Goal: Information Seeking & Learning: Learn about a topic

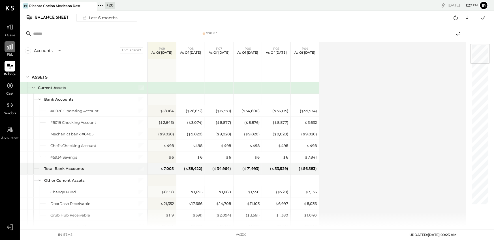
click at [10, 48] on icon at bounding box center [9, 46] width 7 height 7
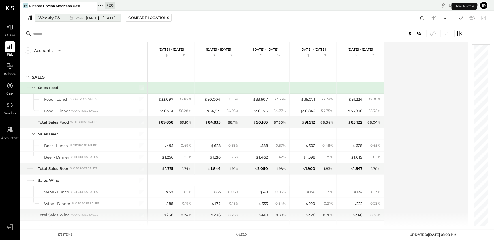
click at [70, 16] on icon at bounding box center [72, 18] width 6 height 6
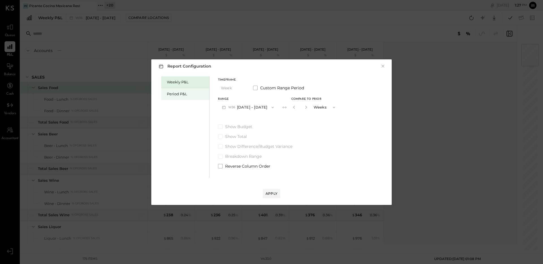
click at [180, 90] on div "Period P&L" at bounding box center [185, 94] width 48 height 12
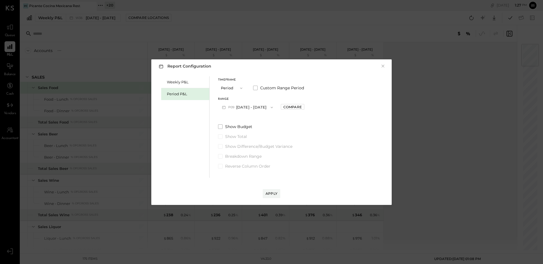
click at [254, 105] on button "P09 Sep 1 - 28, 2025" at bounding box center [247, 107] width 59 height 10
click at [254, 123] on div "P08 Aug 4 - 31, 2025" at bounding box center [251, 120] width 65 height 12
click at [287, 106] on div "Compare" at bounding box center [293, 107] width 18 height 5
click at [307, 108] on div "*" at bounding box center [300, 107] width 18 height 10
click at [304, 108] on icon "button" at bounding box center [305, 107] width 3 height 3
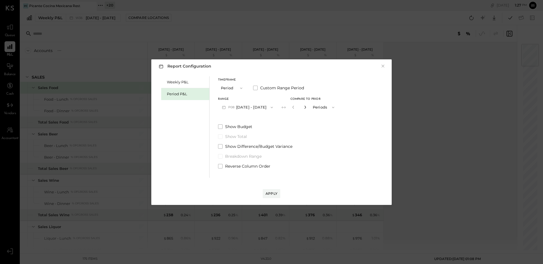
type input "*"
click at [271, 190] on button "Apply" at bounding box center [272, 193] width 18 height 9
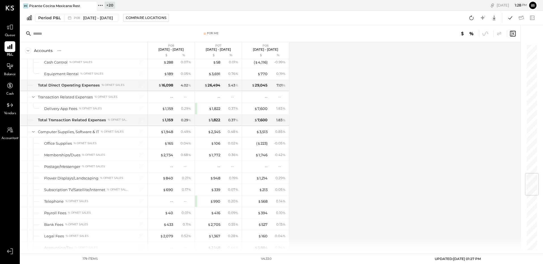
scroll to position [1019, 0]
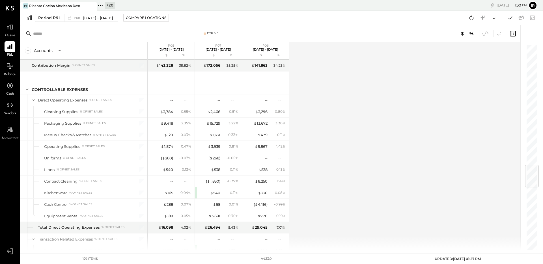
click at [494, 11] on div "Period P&L P08 Aug 4 - 31, 2025 Compare Locations Google Sheets Excel" at bounding box center [281, 18] width 523 height 14
click at [494, 16] on icon at bounding box center [510, 17] width 7 height 7
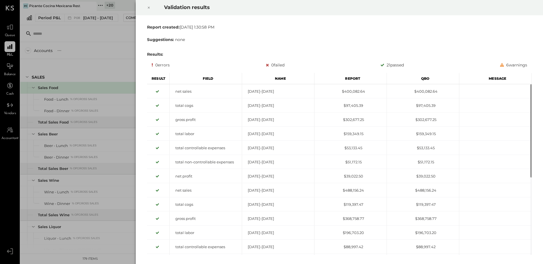
click at [148, 7] on icon at bounding box center [148, 7] width 3 height 7
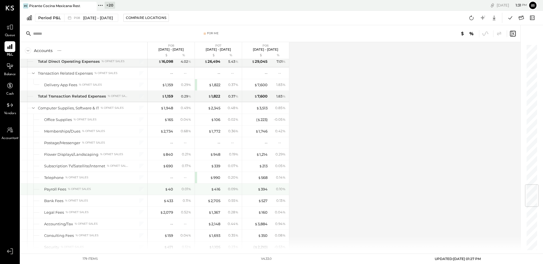
scroll to position [1193, 0]
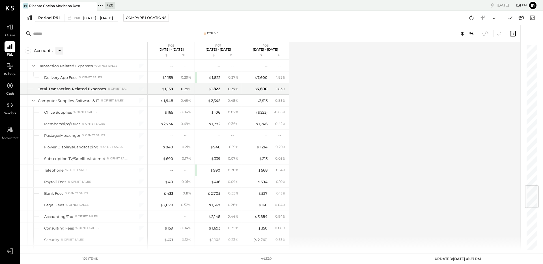
click at [58, 49] on icon at bounding box center [60, 51] width 6 height 6
click at [70, 50] on div "GL" at bounding box center [71, 50] width 6 height 5
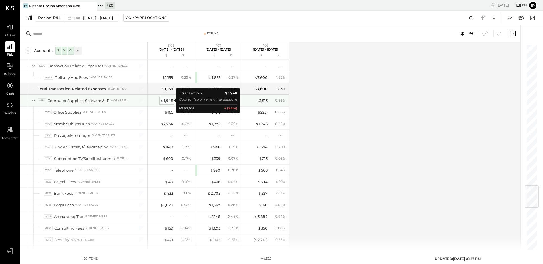
click at [170, 102] on div "$ 1,948" at bounding box center [167, 100] width 12 height 5
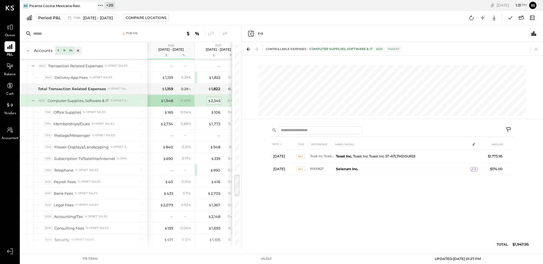
click at [217, 101] on div "$ 2,345" at bounding box center [214, 100] width 12 height 5
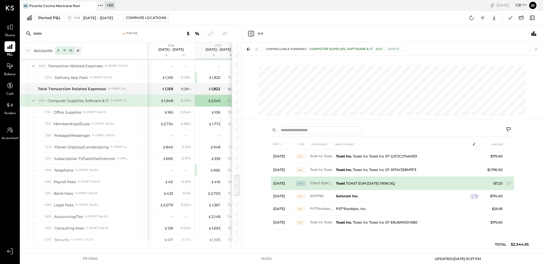
click at [356, 183] on td "Toast TOAST EOM Jun 30 0106C6Q" at bounding box center [402, 184] width 137 height 14
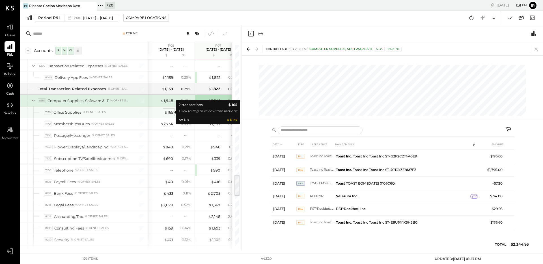
click at [171, 112] on div "$ 165" at bounding box center [168, 112] width 9 height 5
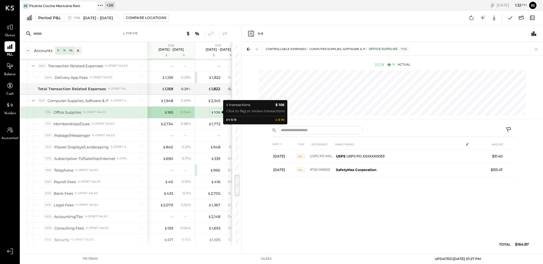
click at [216, 112] on div "$ 106" at bounding box center [215, 112] width 9 height 5
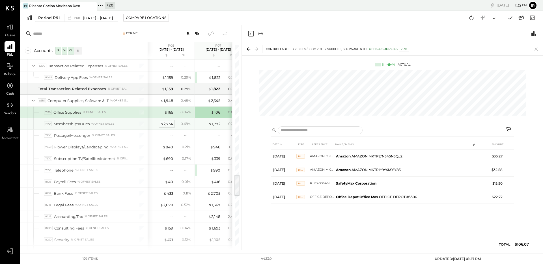
click at [167, 125] on div "$ 2,734" at bounding box center [166, 123] width 13 height 5
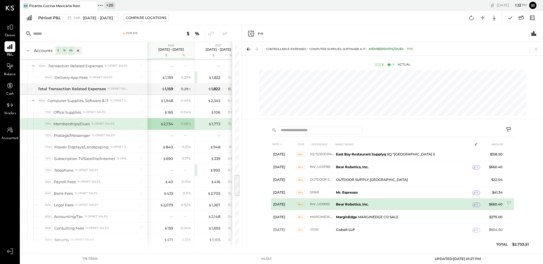
scroll to position [35, 0]
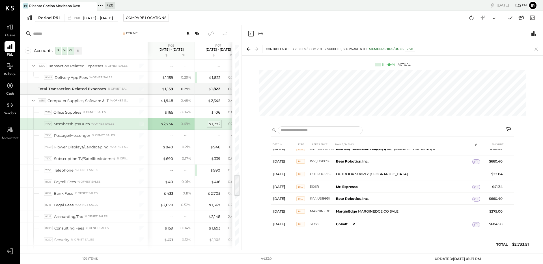
click at [219, 122] on div "$ 1,772" at bounding box center [215, 123] width 12 height 5
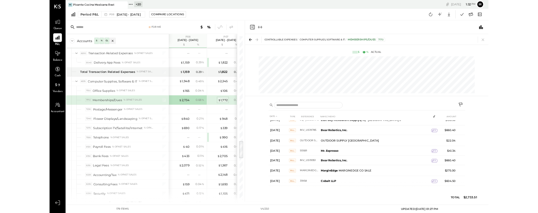
scroll to position [0, 0]
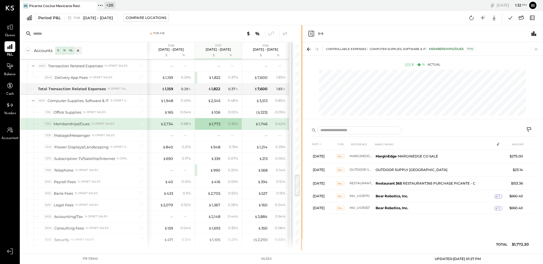
drag, startPoint x: 241, startPoint y: 49, endPoint x: 302, endPoint y: 55, distance: 61.2
click at [302, 55] on div at bounding box center [302, 137] width 2 height 225
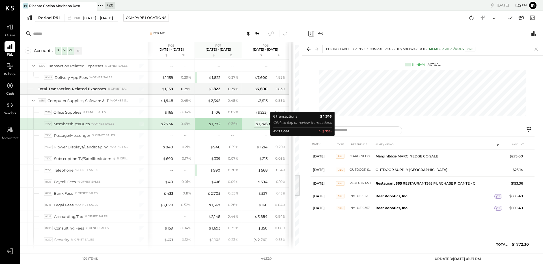
click at [263, 124] on div "$ 1,746" at bounding box center [262, 123] width 12 height 5
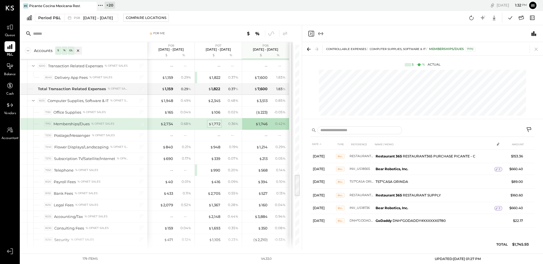
click at [217, 126] on div "$ 1,772" at bounding box center [215, 123] width 12 height 5
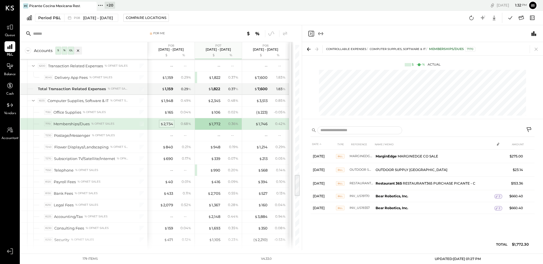
click at [170, 125] on div "$ 2,734" at bounding box center [166, 123] width 13 height 5
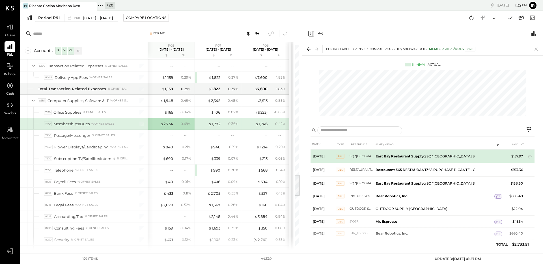
click at [425, 156] on b "East Bay Restaurant Supplyq" at bounding box center [401, 156] width 50 height 4
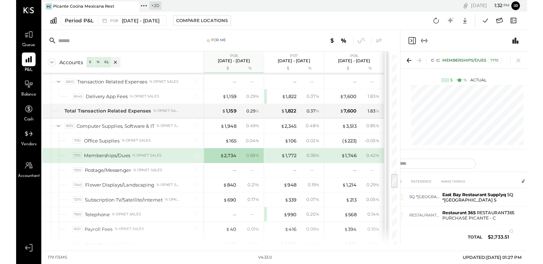
scroll to position [1193, 0]
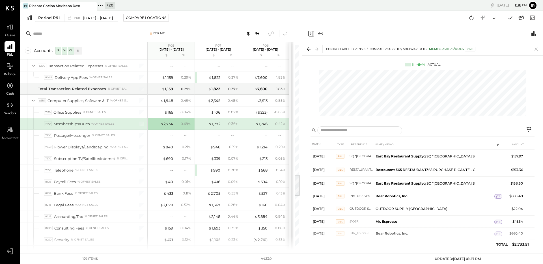
click at [312, 34] on icon "Close panel" at bounding box center [311, 33] width 7 height 7
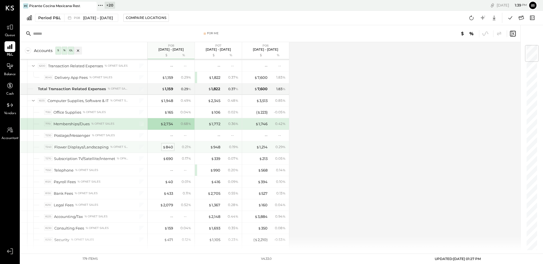
click at [165, 147] on span "$" at bounding box center [164, 147] width 3 height 5
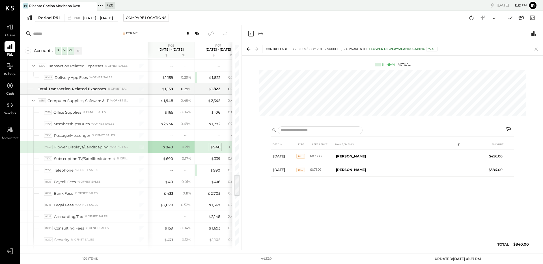
click at [219, 147] on div "$ 948" at bounding box center [215, 147] width 10 height 5
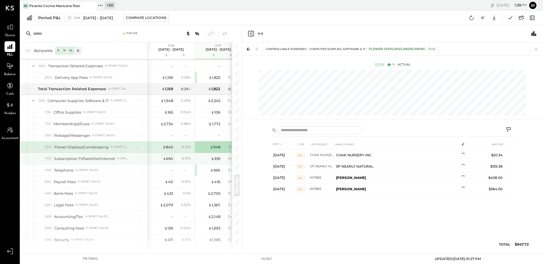
click at [172, 160] on div "$ 690" at bounding box center [168, 158] width 10 height 5
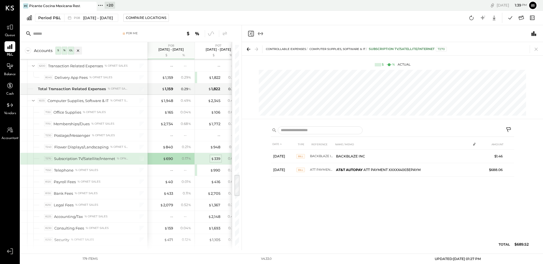
click at [217, 158] on div "$ 339" at bounding box center [215, 158] width 9 height 5
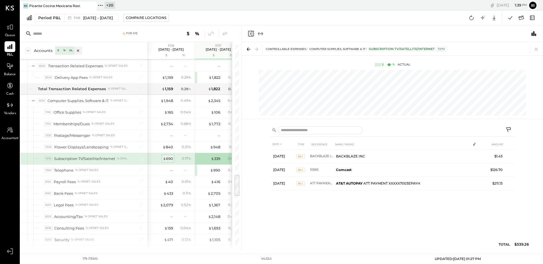
click at [167, 160] on div "$ 690" at bounding box center [168, 158] width 10 height 5
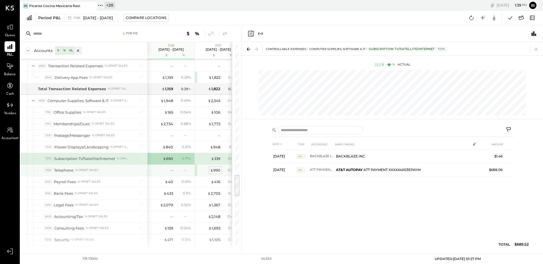
click at [213, 172] on span "$" at bounding box center [211, 170] width 3 height 5
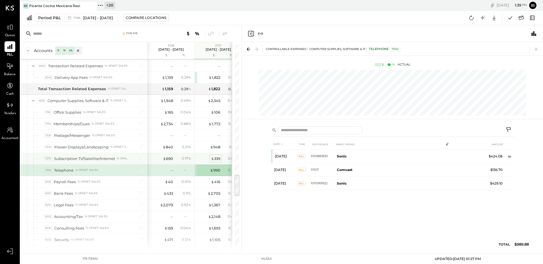
click at [216, 157] on div "$ 339" at bounding box center [215, 158] width 9 height 5
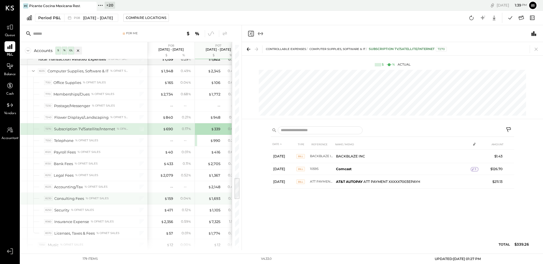
scroll to position [1230, 0]
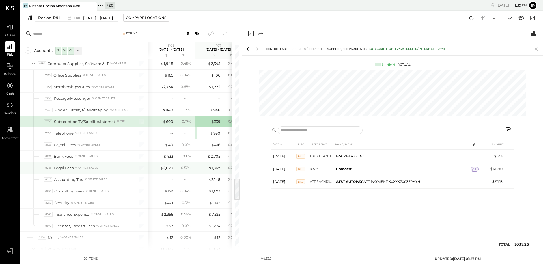
click at [168, 170] on div "$ 2,079" at bounding box center [166, 168] width 13 height 5
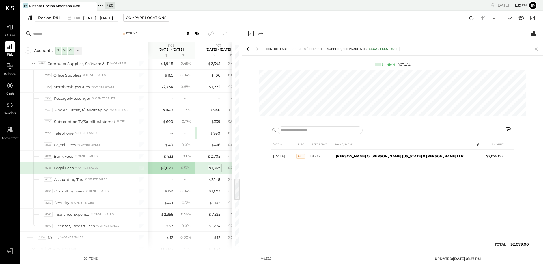
click at [212, 169] on div "$ 1,367" at bounding box center [215, 168] width 12 height 5
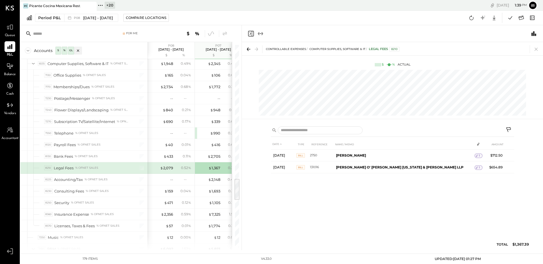
click at [253, 36] on icon "Close panel" at bounding box center [251, 34] width 6 height 6
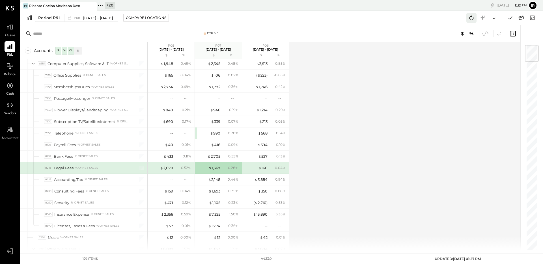
click at [471, 19] on icon at bounding box center [471, 17] width 7 height 7
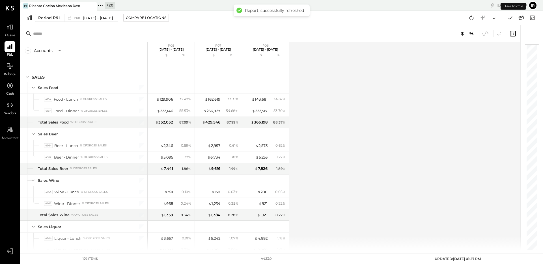
scroll to position [1238, 0]
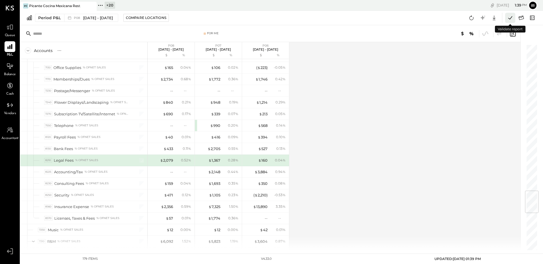
click at [494, 18] on icon at bounding box center [510, 17] width 7 height 7
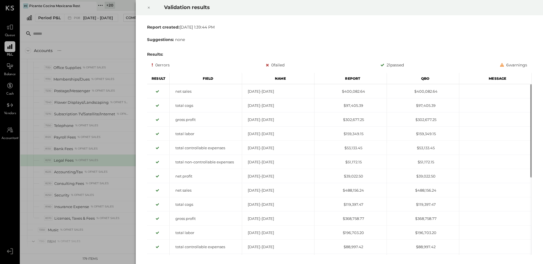
click at [148, 8] on icon at bounding box center [148, 7] width 3 height 7
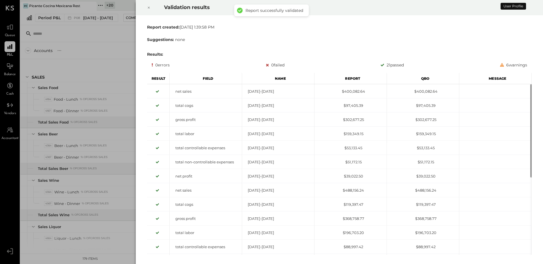
scroll to position [1238, 0]
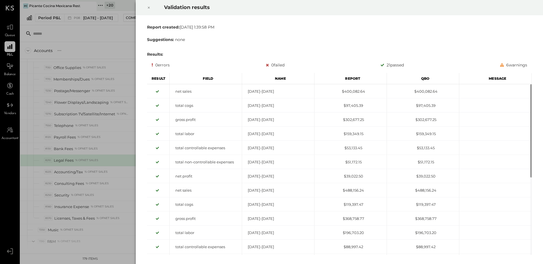
click at [149, 8] on icon at bounding box center [148, 7] width 3 height 7
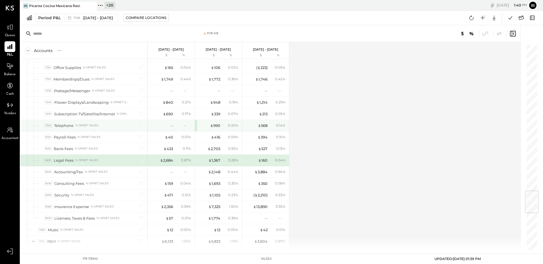
click at [196, 125] on div "$ 990 0.20 %" at bounding box center [218, 125] width 47 height 11
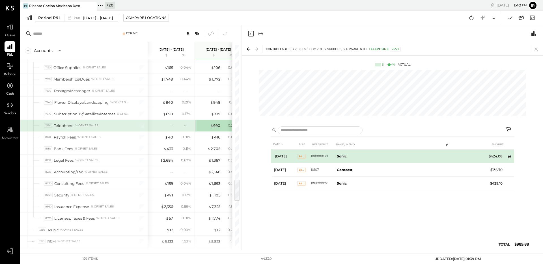
click at [508, 156] on icon at bounding box center [510, 158] width 4 height 4
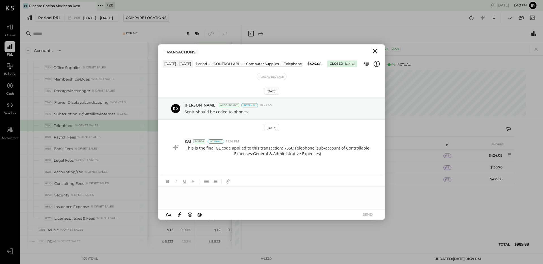
click at [374, 52] on icon "Close" at bounding box center [375, 51] width 4 height 4
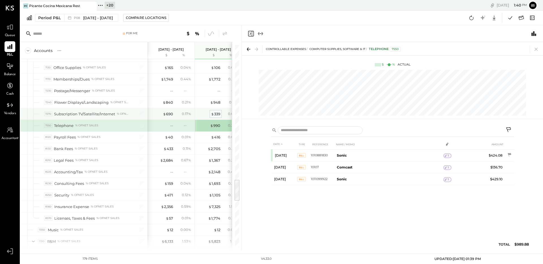
click at [214, 114] on div "$ 339" at bounding box center [215, 114] width 9 height 5
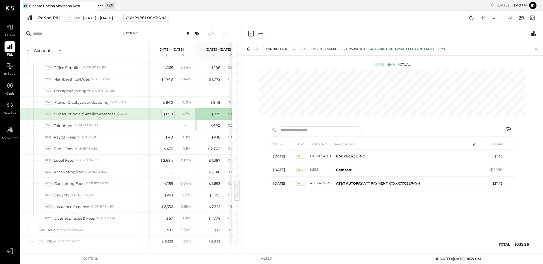
click at [172, 114] on div "$ 690" at bounding box center [168, 114] width 10 height 5
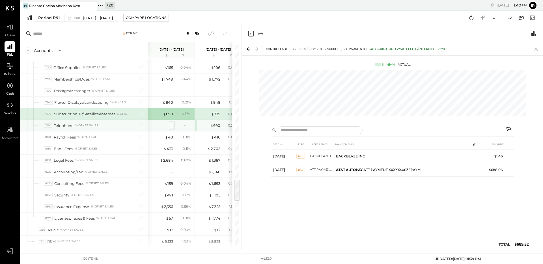
click at [171, 126] on div "--" at bounding box center [171, 125] width 3 height 5
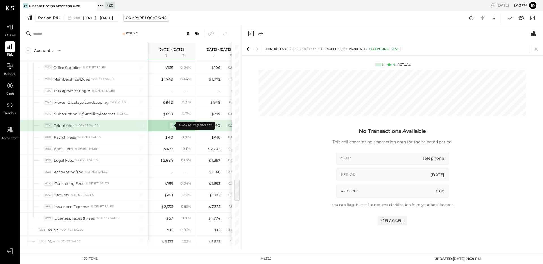
click at [171, 125] on div "--" at bounding box center [171, 125] width 3 height 5
click at [214, 124] on div "$ 990" at bounding box center [215, 125] width 10 height 5
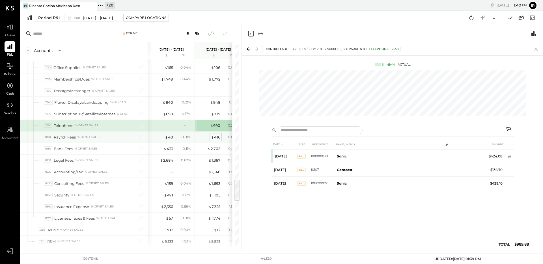
click at [217, 136] on div "$ 416" at bounding box center [215, 137] width 9 height 5
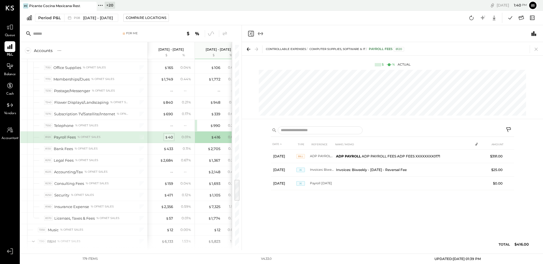
click at [172, 137] on div "$ 40" at bounding box center [169, 137] width 8 height 5
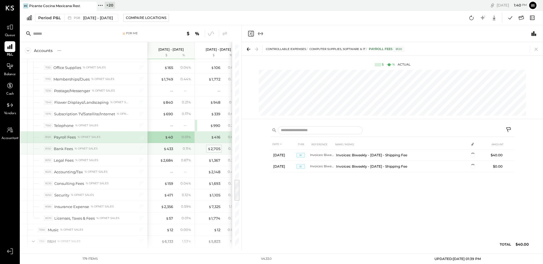
click at [213, 148] on div "$ 2,705" at bounding box center [214, 148] width 13 height 5
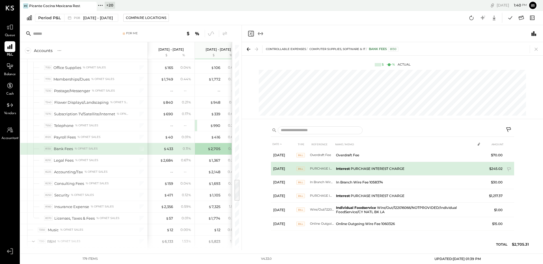
scroll to position [15, 0]
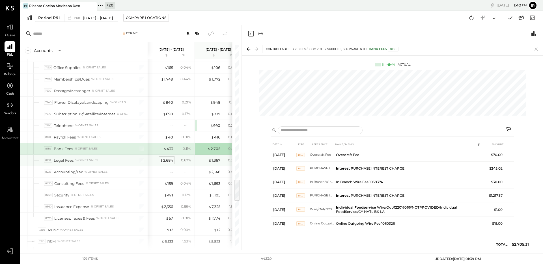
click at [170, 160] on div "$ 2,684" at bounding box center [166, 160] width 13 height 5
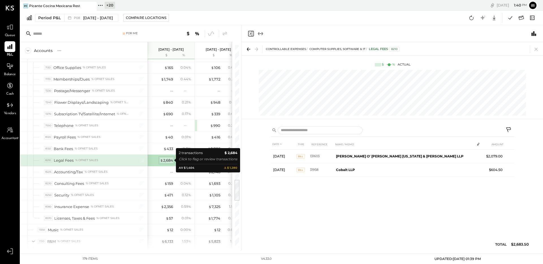
scroll to position [0, 0]
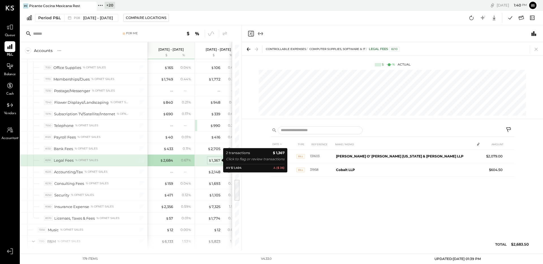
click at [215, 160] on div "$ 1,367" at bounding box center [215, 160] width 12 height 5
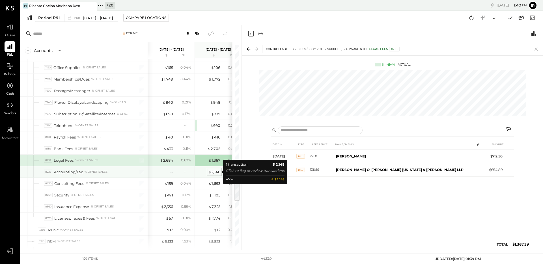
click at [212, 172] on div "$ 2,148" at bounding box center [214, 172] width 12 height 5
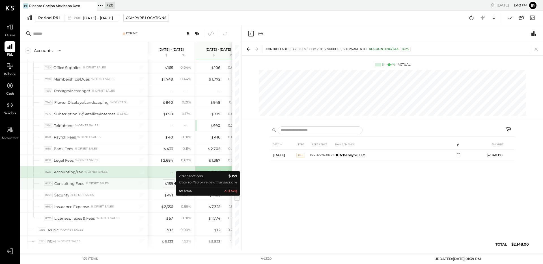
click at [172, 183] on div "$ 159" at bounding box center [168, 183] width 9 height 5
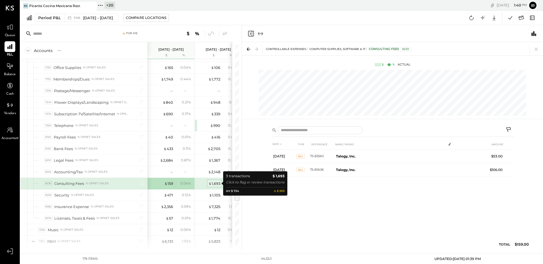
click at [216, 185] on div "$ 1,693" at bounding box center [215, 183] width 12 height 5
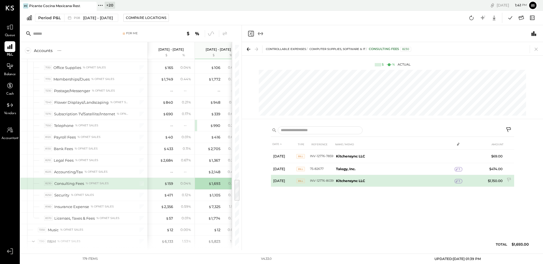
click at [461, 179] on div "1" at bounding box center [459, 181] width 8 height 5
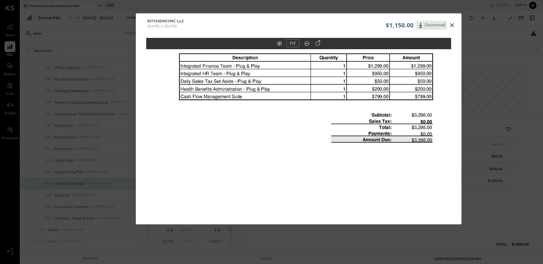
click at [452, 23] on icon at bounding box center [452, 25] width 7 height 7
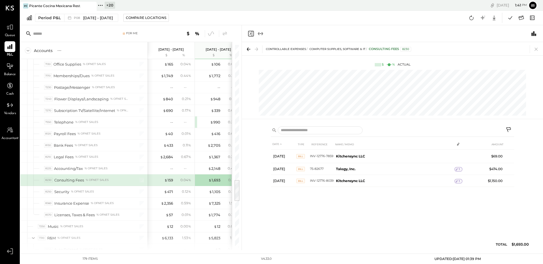
scroll to position [1245, 0]
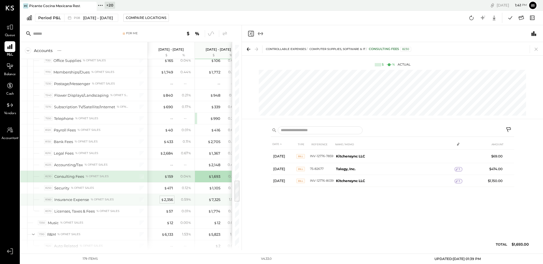
click at [163, 200] on span "$" at bounding box center [162, 200] width 3 height 5
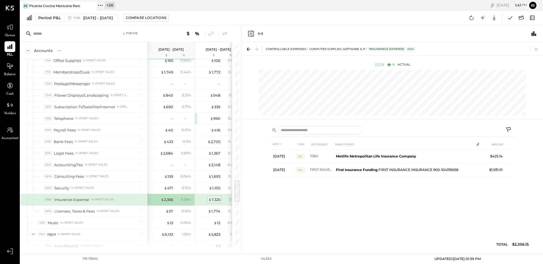
click at [213, 200] on div "$ 7,325" at bounding box center [215, 199] width 12 height 5
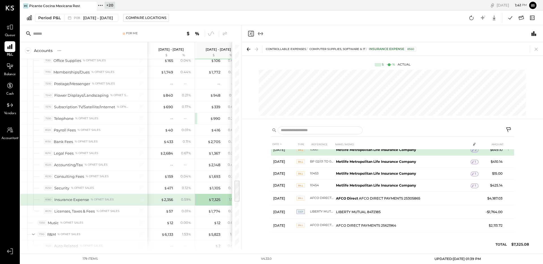
scroll to position [35, 0]
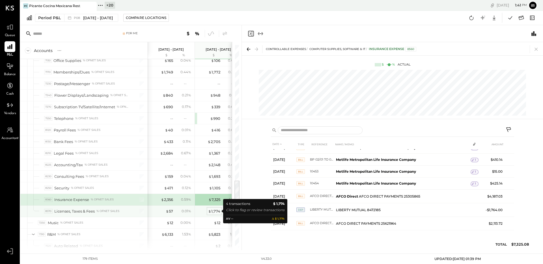
click at [213, 211] on div "$ 1,774" at bounding box center [214, 211] width 12 height 5
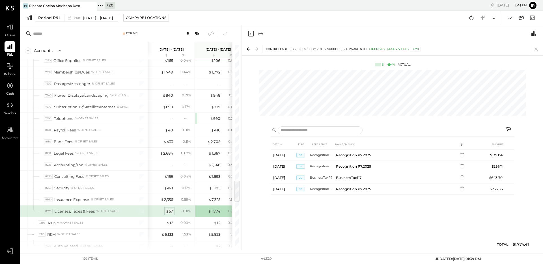
click at [168, 213] on span "$" at bounding box center [167, 211] width 3 height 5
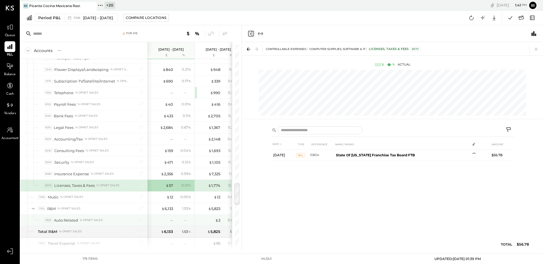
scroll to position [1274, 0]
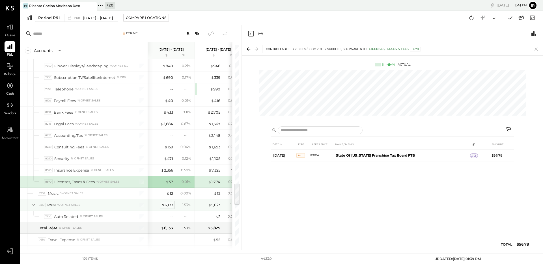
click at [172, 206] on div "$ 6,133" at bounding box center [168, 205] width 12 height 5
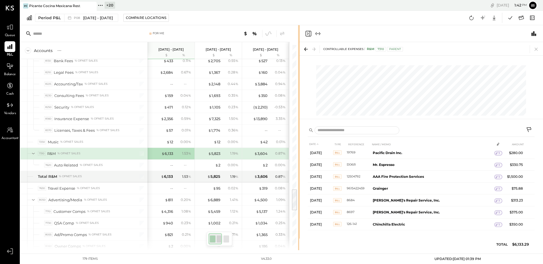
drag, startPoint x: 241, startPoint y: 62, endPoint x: 300, endPoint y: 65, distance: 58.7
click at [300, 65] on div "For Me Accounts S % GL [DATE] - [DATE] $ % [DATE] - [DATE] $ % [DATE] - [DATE] …" at bounding box center [281, 137] width 523 height 225
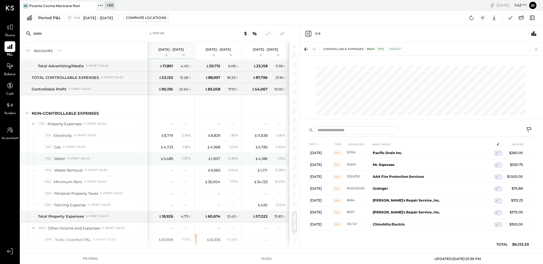
scroll to position [1533, 0]
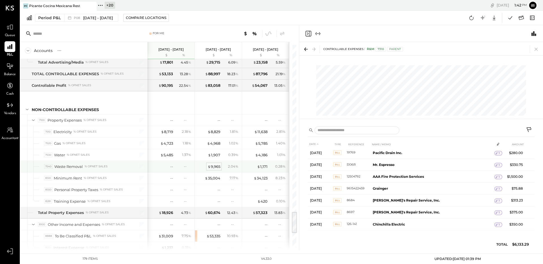
click at [215, 169] on div "$ 9,965" at bounding box center [214, 166] width 13 height 5
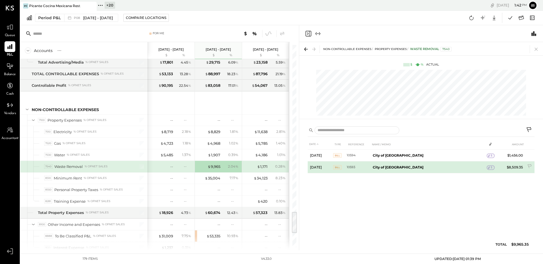
click at [491, 167] on span "1" at bounding box center [491, 168] width 1 height 4
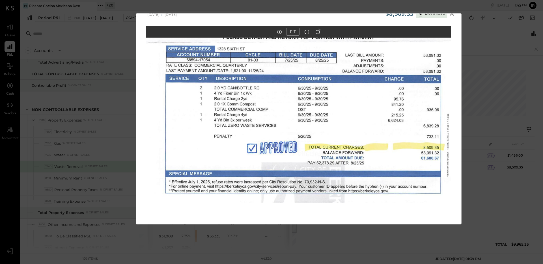
scroll to position [5, 0]
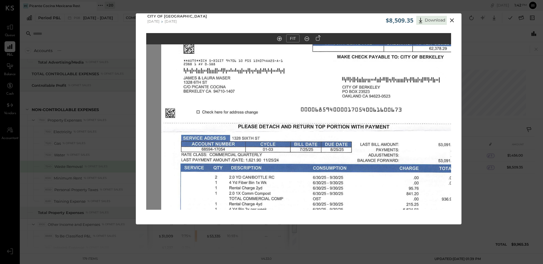
drag, startPoint x: 312, startPoint y: 107, endPoint x: 327, endPoint y: 189, distance: 84.0
click at [327, 189] on img at bounding box center [313, 196] width 305 height 395
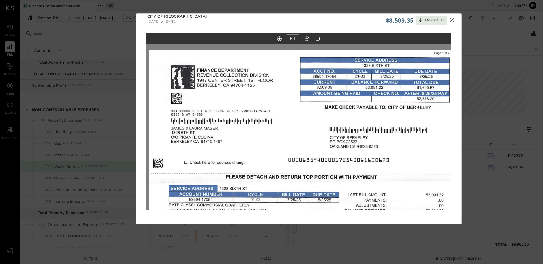
drag, startPoint x: 294, startPoint y: 100, endPoint x: 281, endPoint y: 151, distance: 51.6
click at [281, 151] on img at bounding box center [301, 247] width 305 height 395
click at [453, 21] on icon at bounding box center [452, 20] width 4 height 4
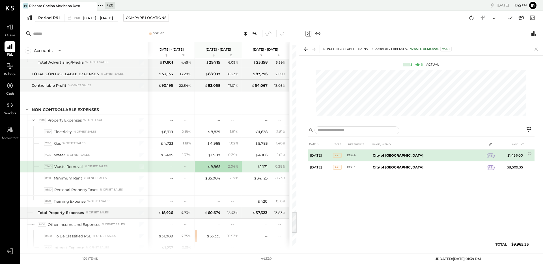
click at [487, 155] on div "1" at bounding box center [491, 156] width 8 height 5
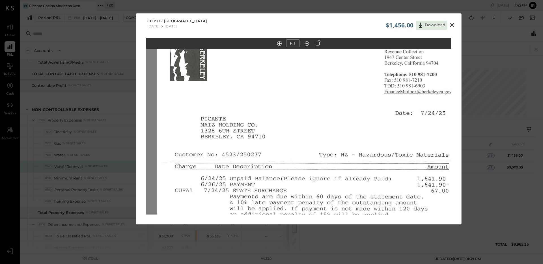
drag, startPoint x: 321, startPoint y: 103, endPoint x: 332, endPoint y: 235, distance: 132.1
click at [332, 235] on div "$1,456.00 Download City of [GEOGRAPHIC_DATA] [DATE] [DATE] FIT" at bounding box center [271, 132] width 543 height 264
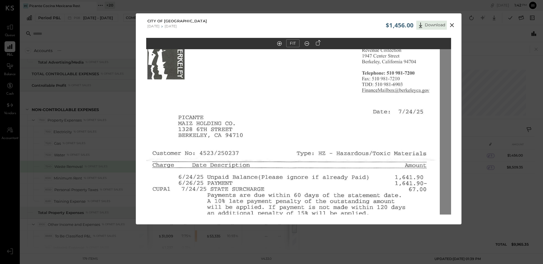
drag, startPoint x: 333, startPoint y: 135, endPoint x: 294, endPoint y: 242, distance: 113.6
click at [294, 242] on div "$1,456.00 Download City of [GEOGRAPHIC_DATA] [DATE] [DATE] FIT" at bounding box center [271, 132] width 543 height 264
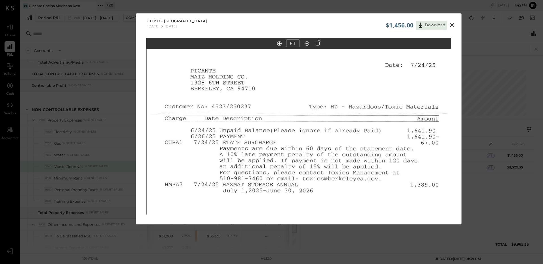
drag, startPoint x: 314, startPoint y: 112, endPoint x: 322, endPoint y: 167, distance: 55.2
click at [322, 167] on img at bounding box center [299, 182] width 305 height 397
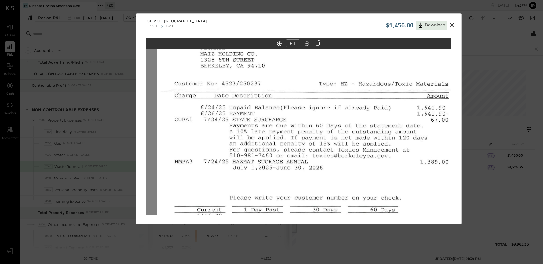
drag, startPoint x: 317, startPoint y: 96, endPoint x: 327, endPoint y: 72, distance: 26.0
click at [327, 72] on img at bounding box center [309, 159] width 305 height 397
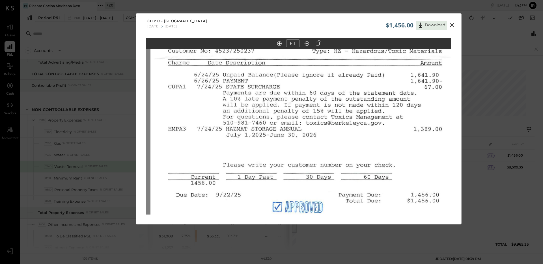
drag, startPoint x: 328, startPoint y: 145, endPoint x: 322, endPoint y: 113, distance: 33.5
click at [322, 113] on img at bounding box center [303, 126] width 305 height 397
click at [455, 24] on icon at bounding box center [452, 25] width 7 height 7
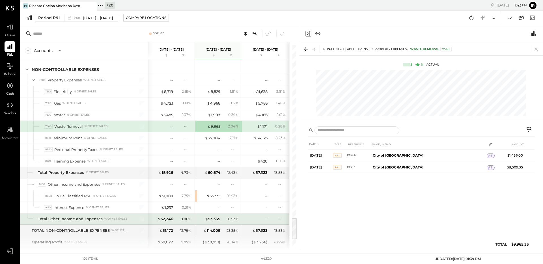
scroll to position [1594, 0]
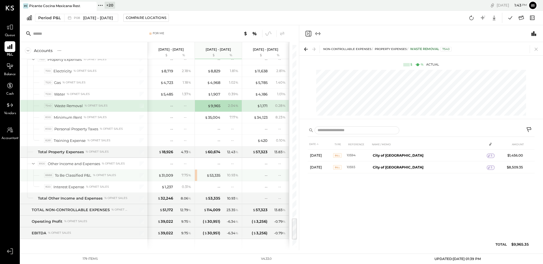
click at [196, 175] on div "$ 53,335 10.93 %" at bounding box center [218, 175] width 47 height 11
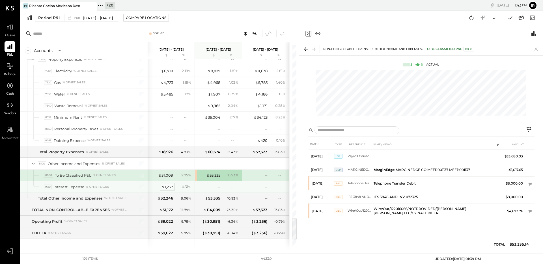
click at [167, 185] on div "$ 1,237" at bounding box center [168, 187] width 12 height 5
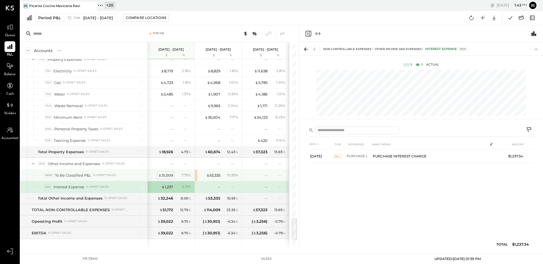
click at [164, 173] on div "$ 31,009" at bounding box center [166, 175] width 15 height 5
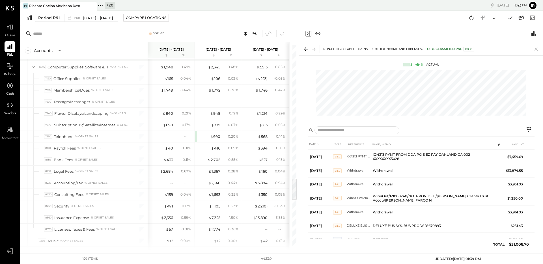
scroll to position [1230, 0]
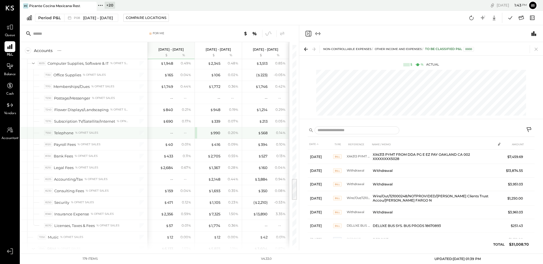
click at [197, 133] on div "$ 990 0.20 %" at bounding box center [218, 132] width 47 height 11
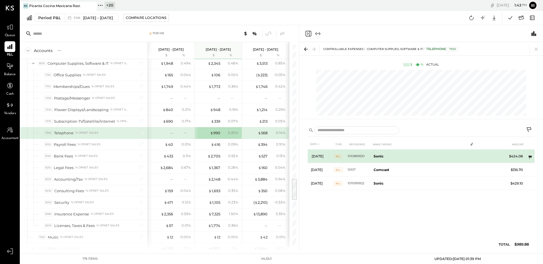
click at [531, 158] on icon at bounding box center [531, 158] width 6 height 6
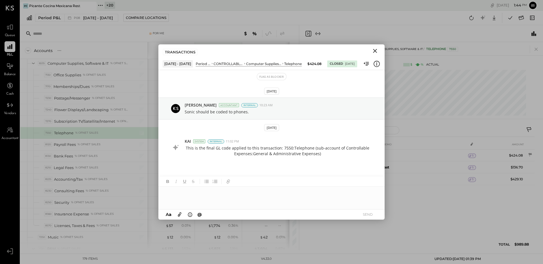
click at [374, 51] on icon "Close" at bounding box center [375, 51] width 7 height 7
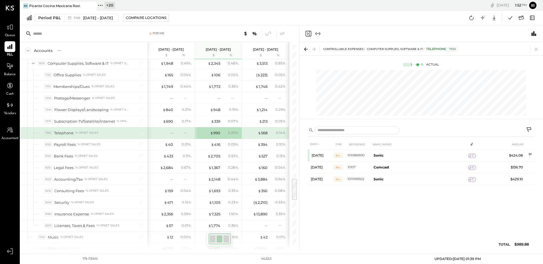
scroll to position [1230, 0]
click at [78, 19] on span "P08" at bounding box center [78, 17] width 8 height 3
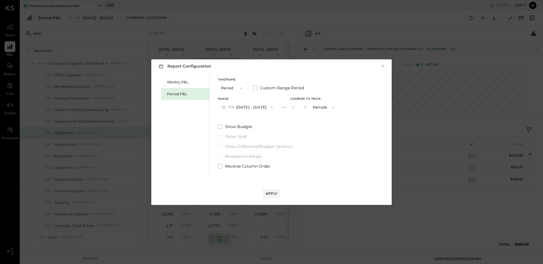
click at [261, 108] on button "P08 [DATE] - [DATE]" at bounding box center [247, 107] width 59 height 10
click at [384, 67] on button "×" at bounding box center [383, 66] width 5 height 6
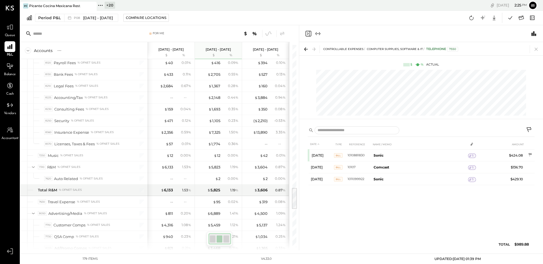
scroll to position [1312, 0]
